Goal: Information Seeking & Learning: Compare options

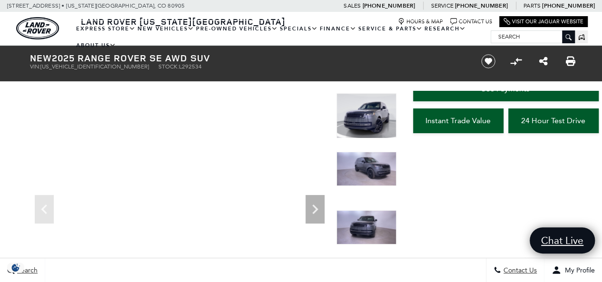
scroll to position [58, 0]
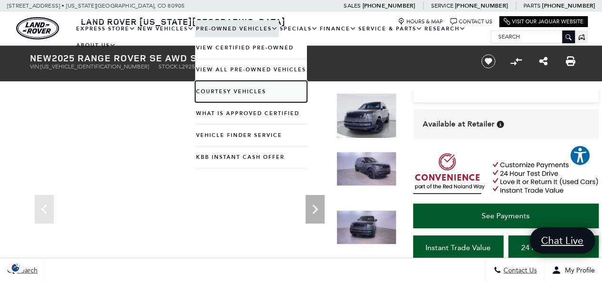
click at [236, 89] on link "Courtesy Vehicles" at bounding box center [251, 91] width 112 height 21
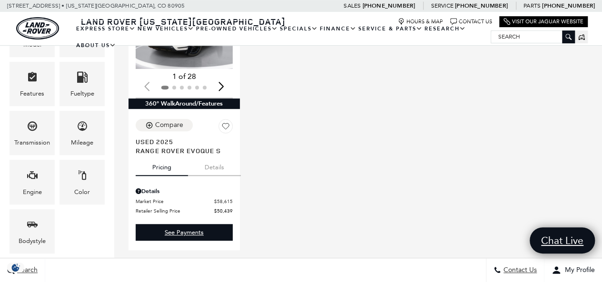
scroll to position [254, 0]
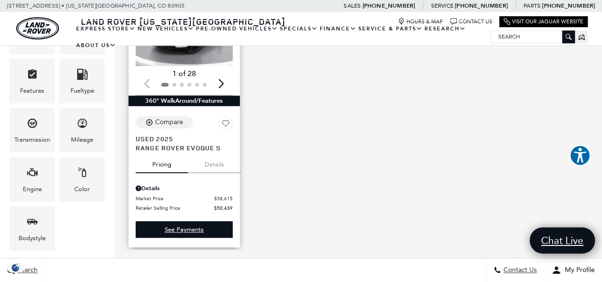
click at [209, 152] on button "Details" at bounding box center [214, 162] width 53 height 21
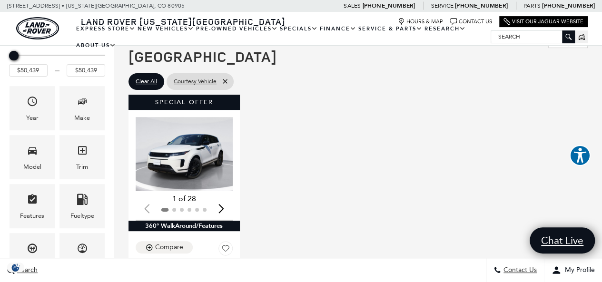
scroll to position [127, 0]
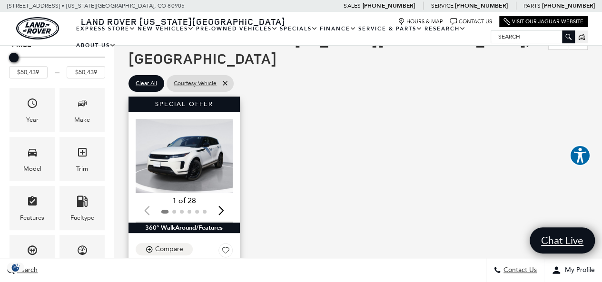
click at [169, 130] on img "1 / 2" at bounding box center [185, 156] width 99 height 74
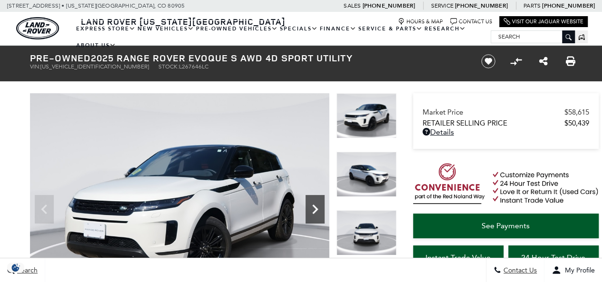
click at [311, 210] on icon "Next" at bounding box center [315, 209] width 19 height 19
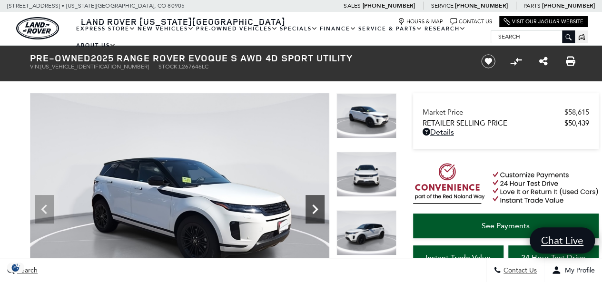
click at [311, 210] on icon "Next" at bounding box center [315, 209] width 19 height 19
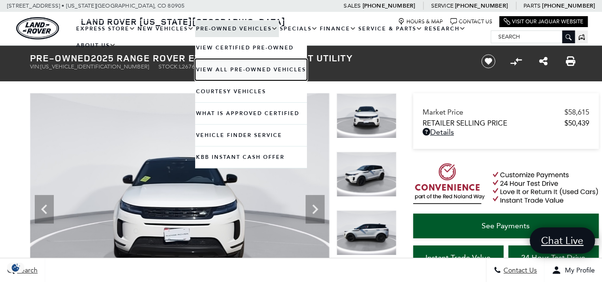
click at [239, 69] on link "View All Pre-Owned Vehicles" at bounding box center [251, 69] width 112 height 21
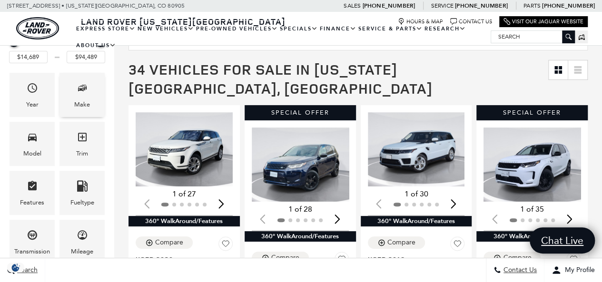
click at [86, 97] on span "Make" at bounding box center [82, 90] width 11 height 20
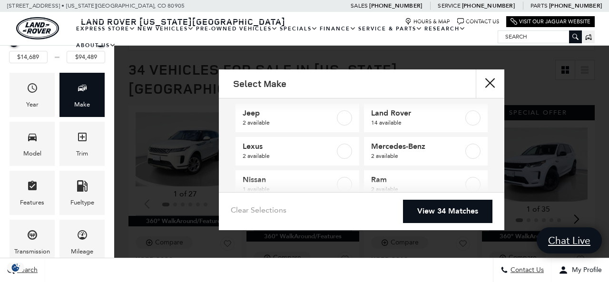
scroll to position [76, 0]
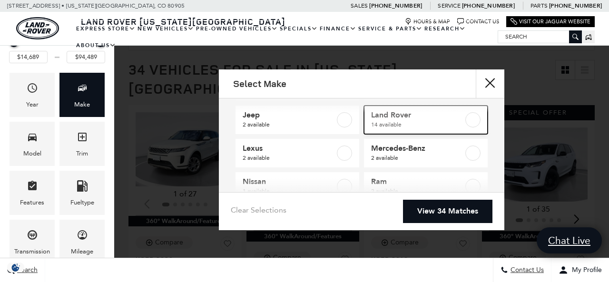
click at [474, 119] on link "Land Rover 14 available" at bounding box center [426, 120] width 124 height 29
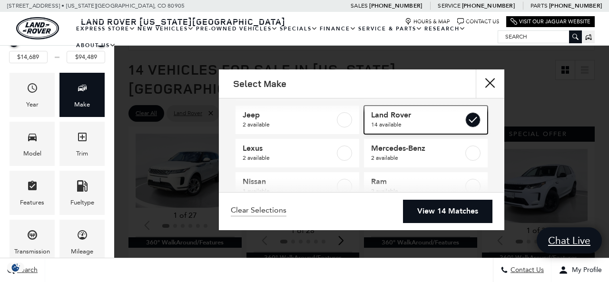
type input "$24,189"
checkbox input "true"
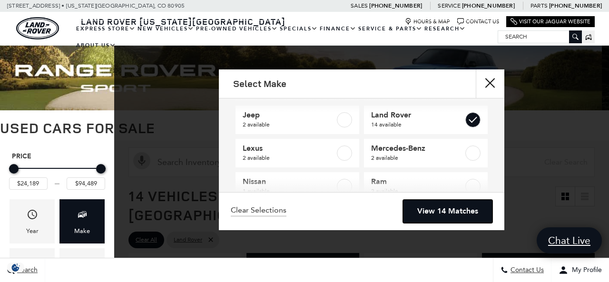
click at [446, 207] on link "View 14 Matches" at bounding box center [447, 211] width 89 height 23
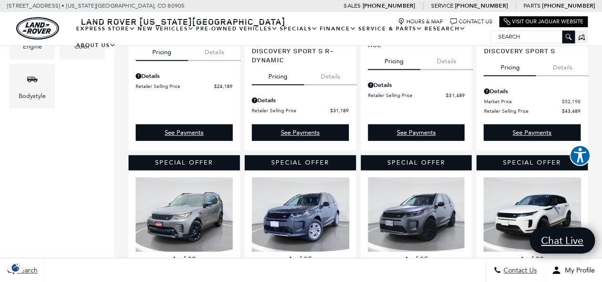
scroll to position [507, 0]
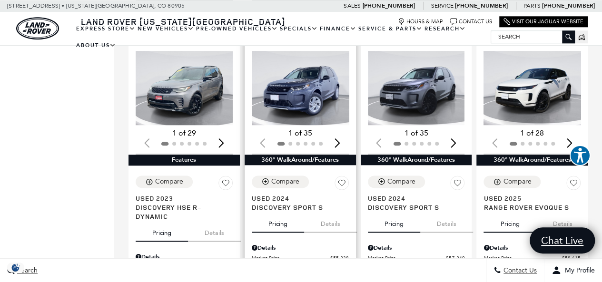
click at [335, 212] on button "Details" at bounding box center [330, 222] width 53 height 21
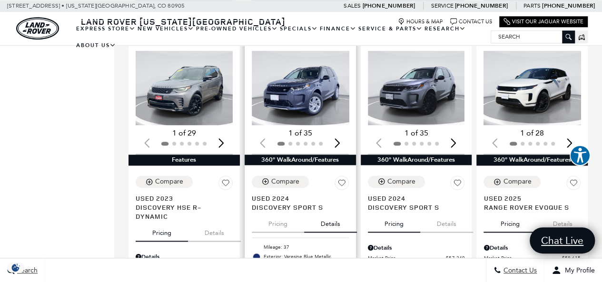
click at [304, 83] on img "1 / 2" at bounding box center [301, 88] width 99 height 74
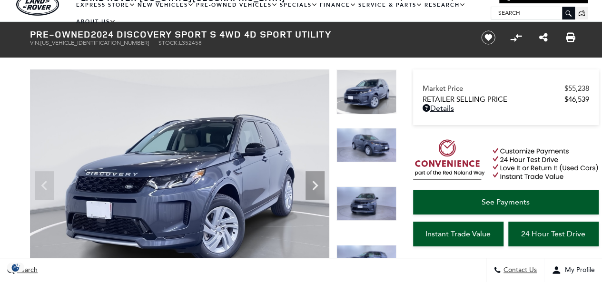
scroll to position [127, 0]
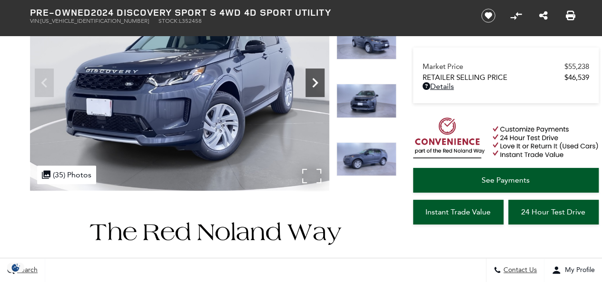
click at [313, 76] on icon "Next" at bounding box center [315, 82] width 19 height 19
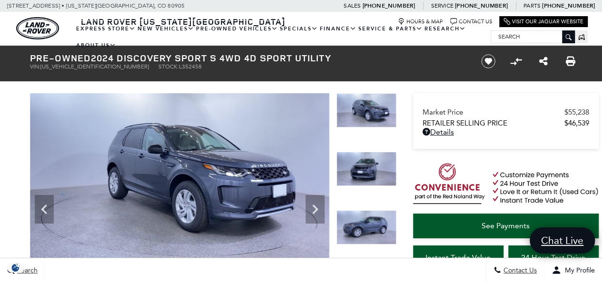
scroll to position [0, 0]
click at [314, 209] on icon "Next" at bounding box center [315, 209] width 19 height 19
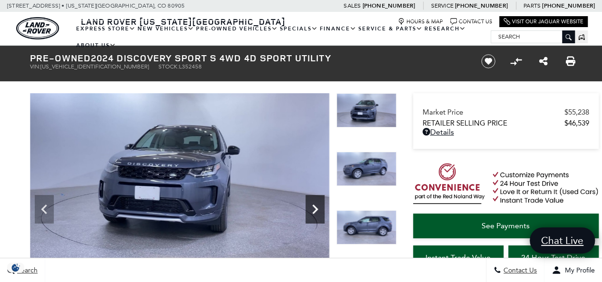
click at [314, 209] on icon "Next" at bounding box center [315, 209] width 19 height 19
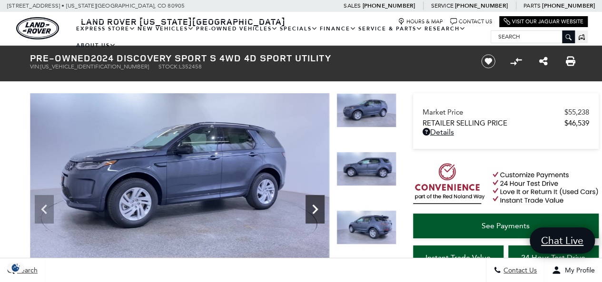
click at [315, 209] on icon "Next" at bounding box center [315, 209] width 19 height 19
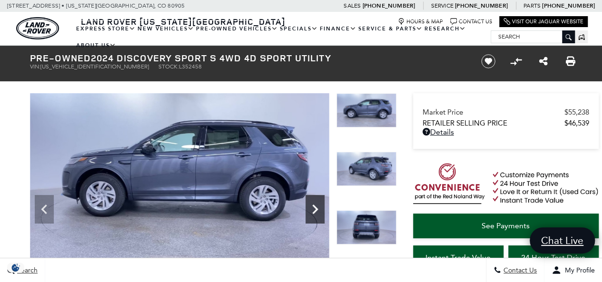
click at [316, 208] on icon "Next" at bounding box center [315, 210] width 6 height 10
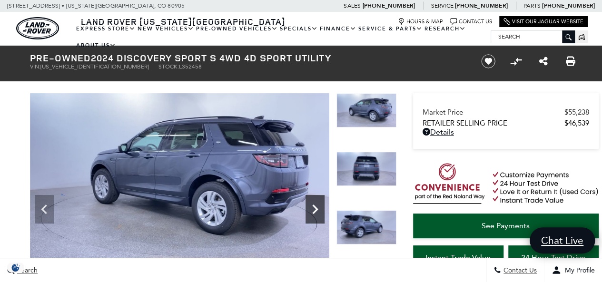
click at [316, 208] on icon "Next" at bounding box center [315, 210] width 6 height 10
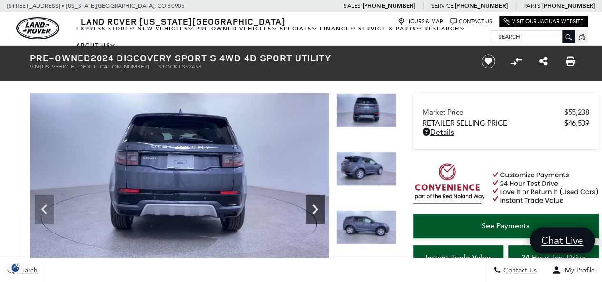
click at [316, 208] on icon "Next" at bounding box center [315, 210] width 6 height 10
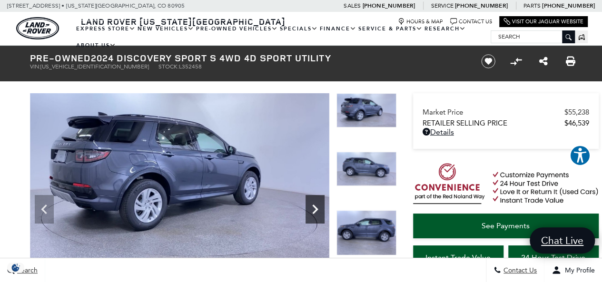
click at [316, 208] on icon "Next" at bounding box center [315, 210] width 6 height 10
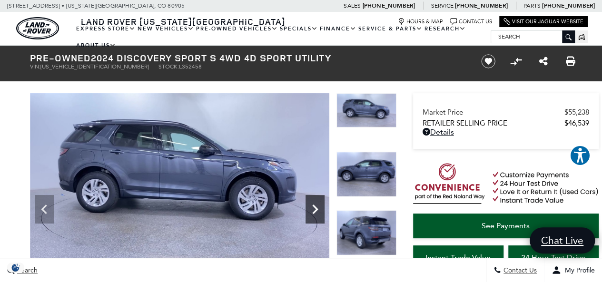
click at [316, 208] on icon "Next" at bounding box center [315, 210] width 6 height 10
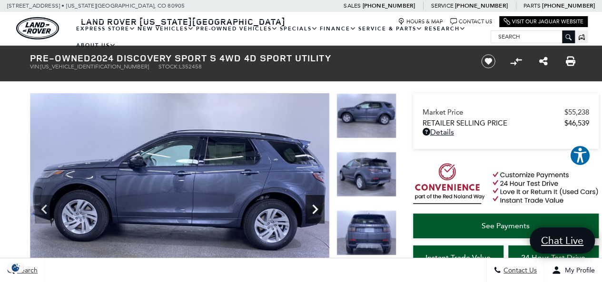
click at [316, 208] on icon "Next" at bounding box center [315, 210] width 6 height 10
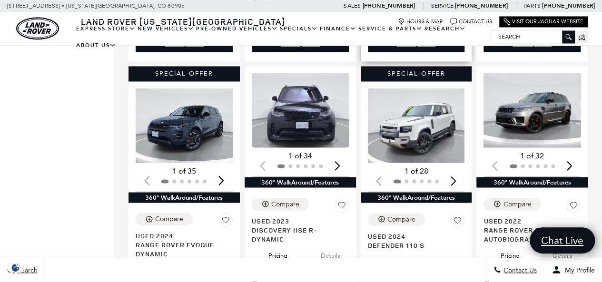
scroll to position [762, 0]
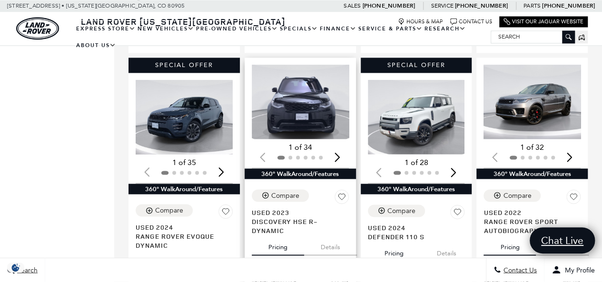
click at [331, 235] on button "Details" at bounding box center [330, 245] width 53 height 21
click at [300, 106] on img "1 / 2" at bounding box center [301, 102] width 99 height 74
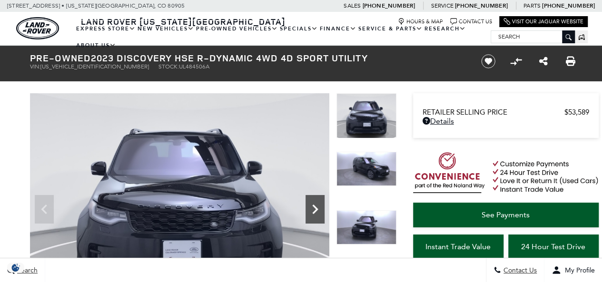
click at [310, 205] on icon "Next" at bounding box center [315, 209] width 19 height 19
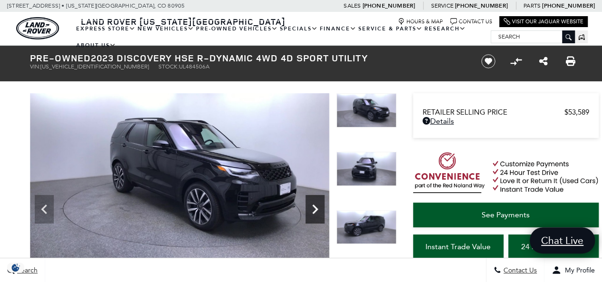
click at [310, 205] on icon "Next" at bounding box center [315, 209] width 19 height 19
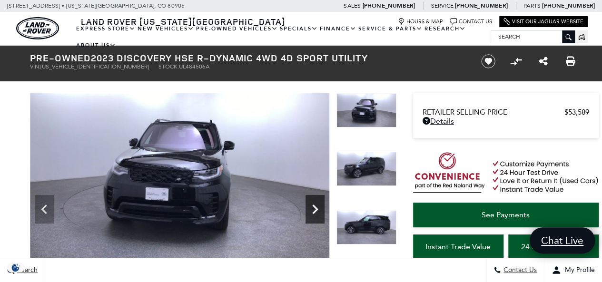
click at [310, 205] on icon "Next" at bounding box center [315, 209] width 19 height 19
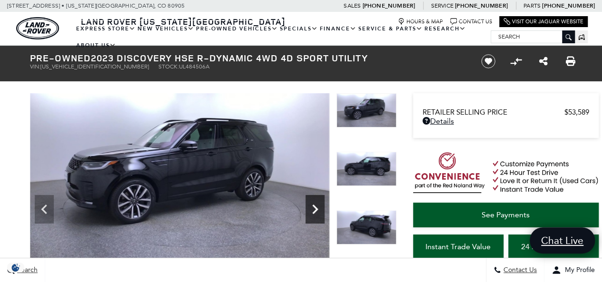
click at [310, 205] on icon "Next" at bounding box center [315, 209] width 19 height 19
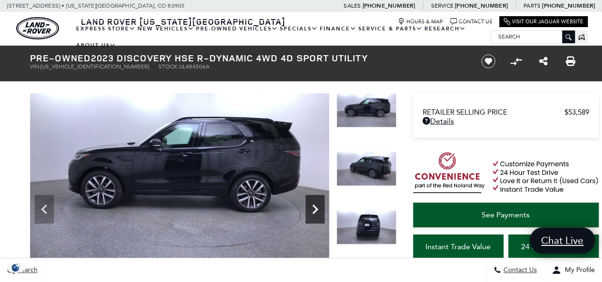
click at [310, 205] on icon "Next" at bounding box center [315, 209] width 19 height 19
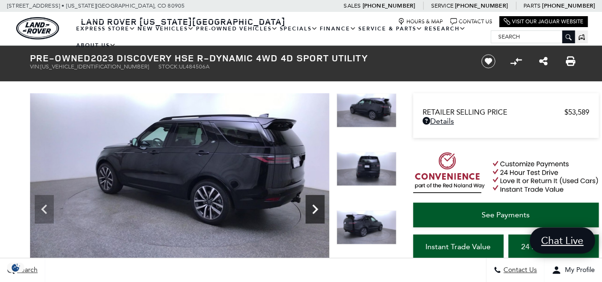
click at [310, 205] on icon "Next" at bounding box center [315, 209] width 19 height 19
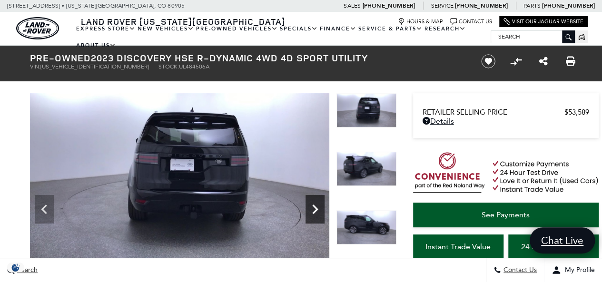
click at [310, 205] on icon "Next" at bounding box center [315, 209] width 19 height 19
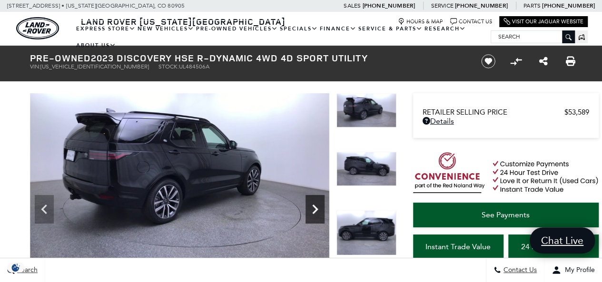
click at [310, 205] on icon "Next" at bounding box center [315, 209] width 19 height 19
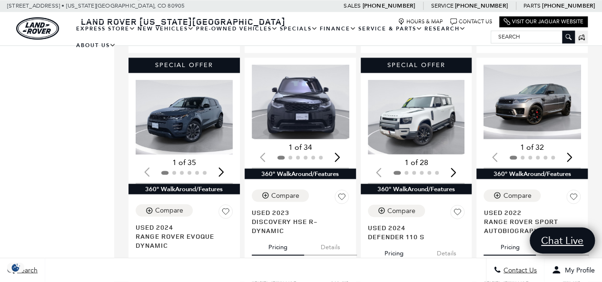
scroll to position [762, 0]
click at [449, 241] on button "Details" at bounding box center [446, 251] width 53 height 21
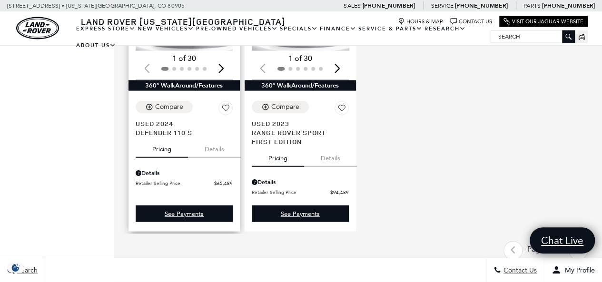
scroll to position [1142, 0]
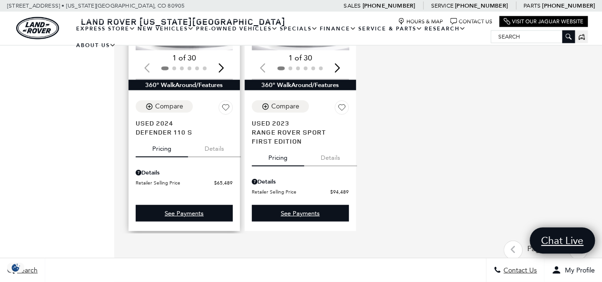
click at [210, 137] on button "Details" at bounding box center [214, 147] width 53 height 21
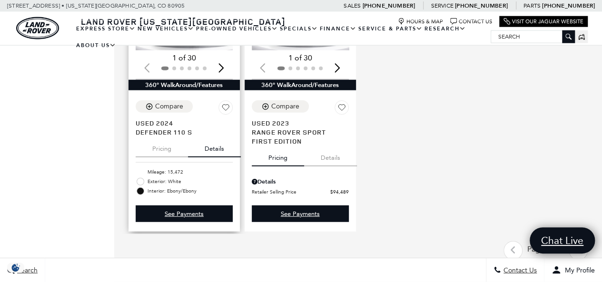
click at [160, 137] on button "Pricing" at bounding box center [162, 147] width 52 height 21
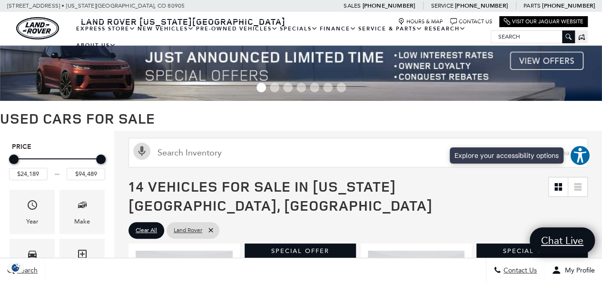
scroll to position [0, 0]
